Goal: Obtain resource: Download file/media

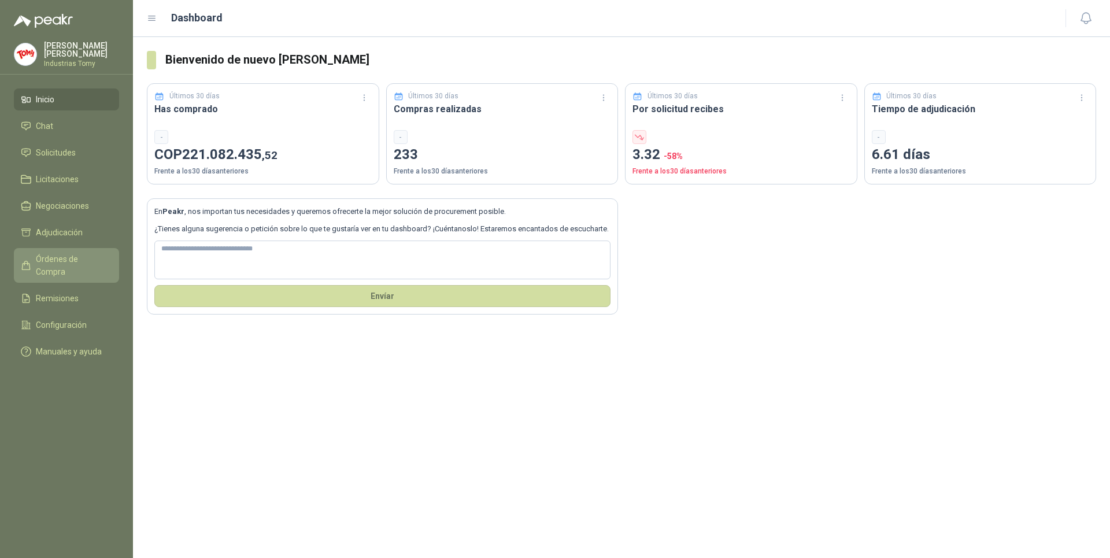
click at [86, 263] on span "Órdenes de Compra" at bounding box center [72, 265] width 72 height 25
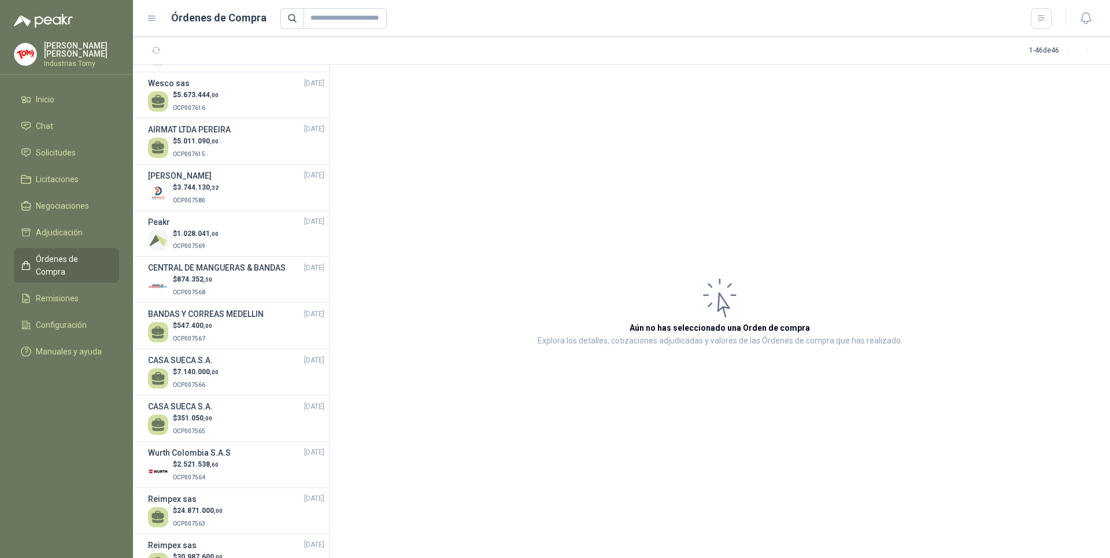
scroll to position [289, 0]
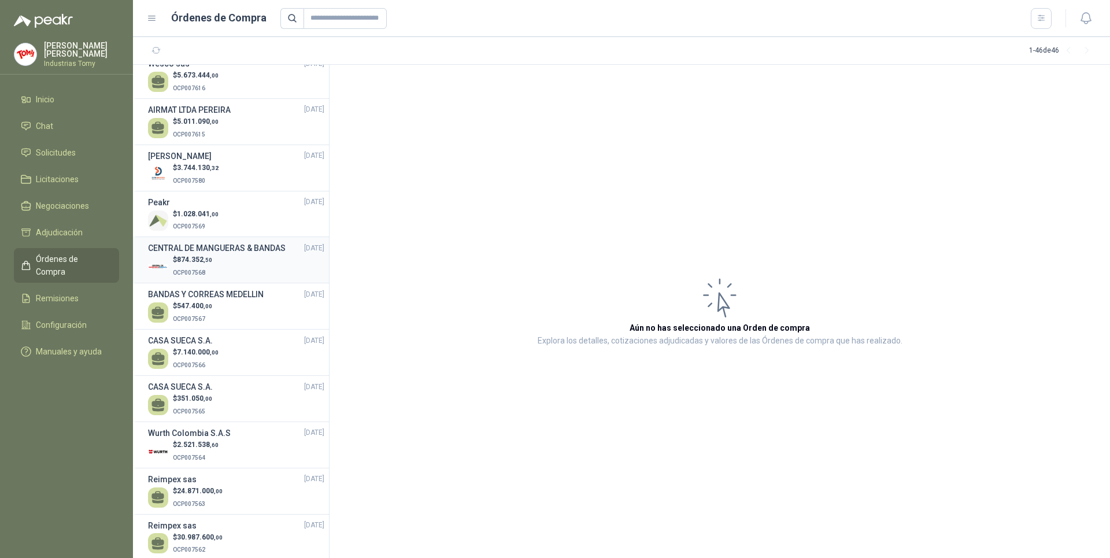
click at [218, 278] on div "$ 874.352 ,50 OCP007568" at bounding box center [236, 266] width 176 height 24
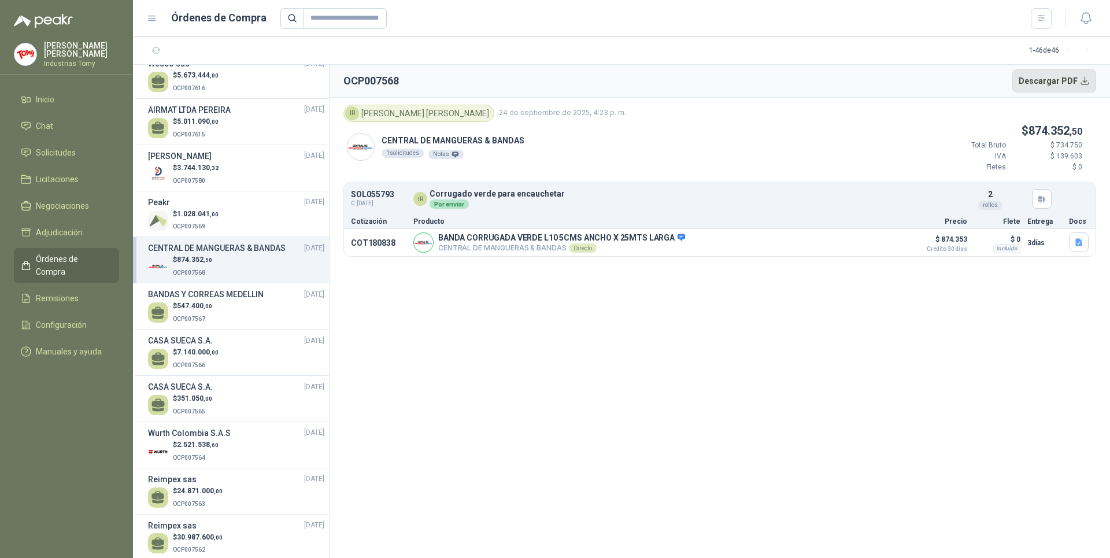
click at [1065, 82] on button "Descargar PDF" at bounding box center [1054, 80] width 84 height 23
click at [710, 365] on section "OCP007568 Descargar PDF IR [PERSON_NAME] [DATE] 4:23 p. m. CENTRAL DE MANGUERAS…" at bounding box center [720, 311] width 781 height 493
